Goal: Task Accomplishment & Management: Manage account settings

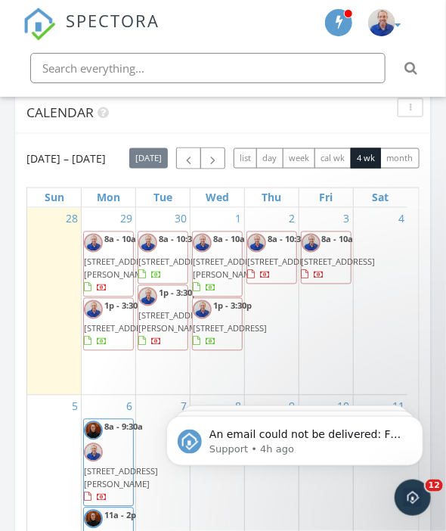
scroll to position [1489, 0]
click at [114, 281] on span "[STREET_ADDRESS][PERSON_NAME]" at bounding box center [121, 269] width 74 height 24
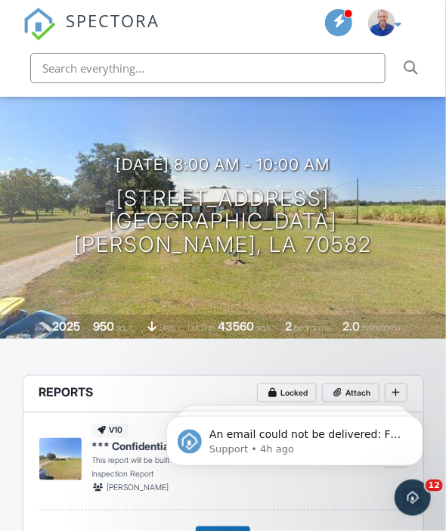
scroll to position [141, 0]
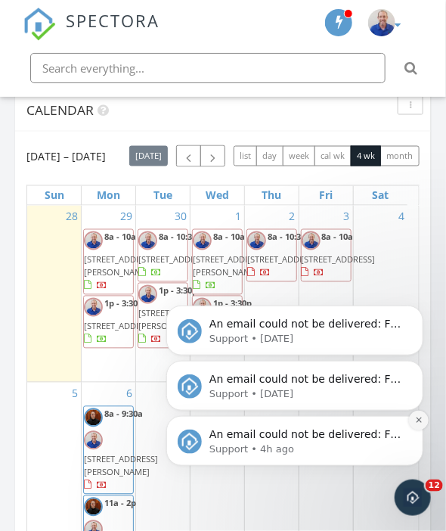
click at [417, 421] on icon "Dismiss notification" at bounding box center [418, 419] width 8 height 8
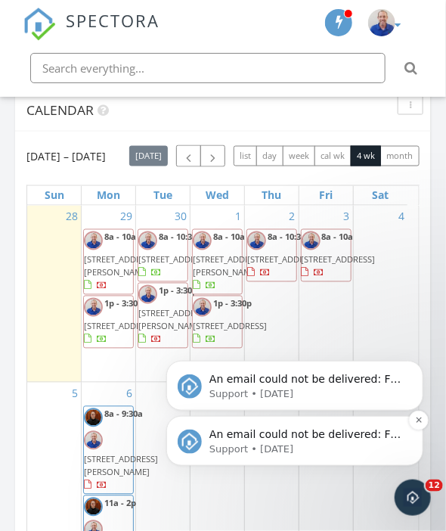
click at [417, 422] on icon "Dismiss notification" at bounding box center [418, 419] width 8 height 8
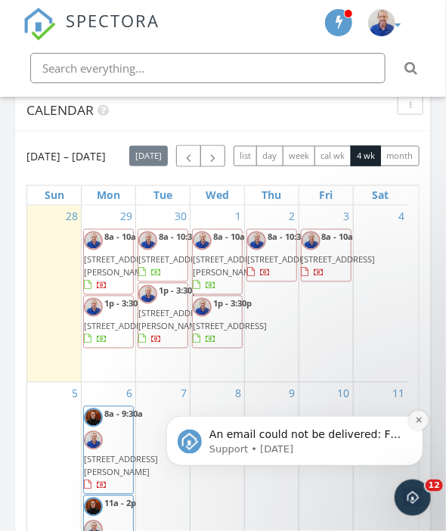
click at [420, 421] on icon "Dismiss notification" at bounding box center [418, 419] width 8 height 8
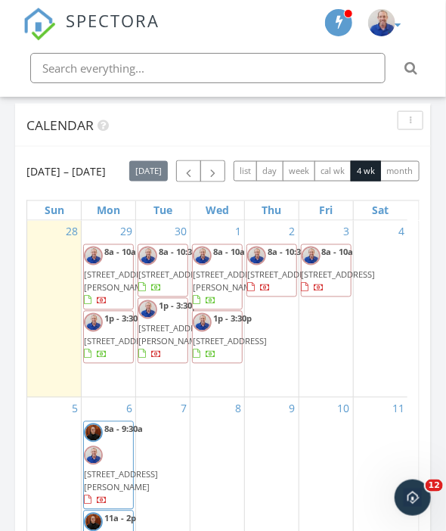
scroll to position [1477, 0]
